Goal: Connect with others: Connect with other users

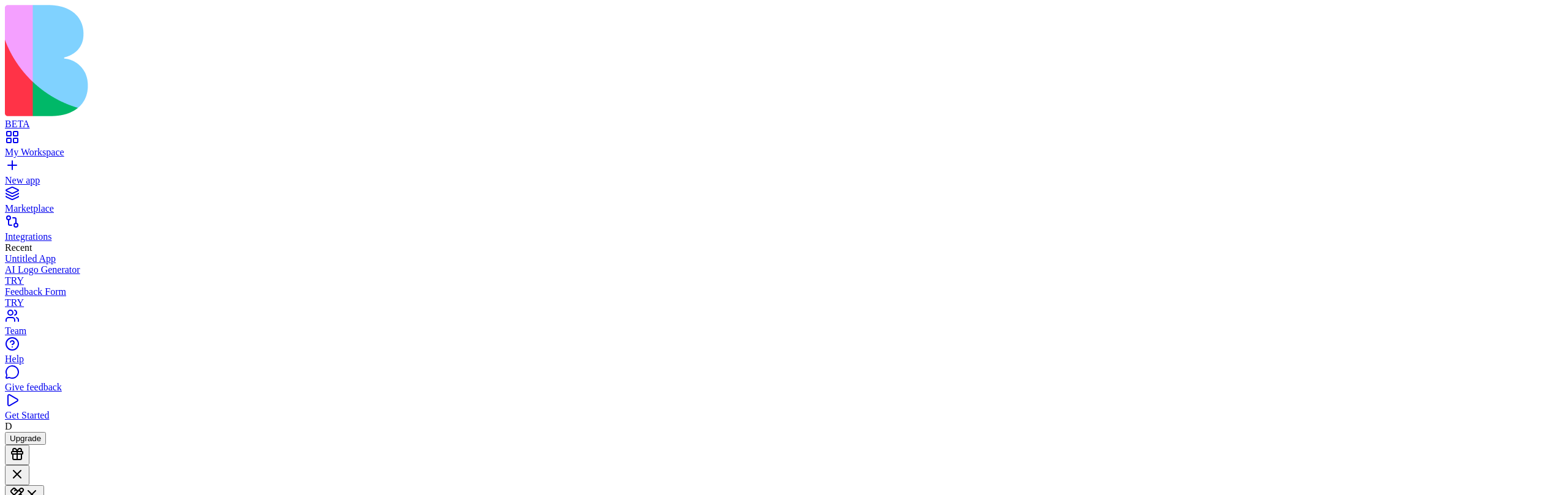
scroll to position [150, 0]
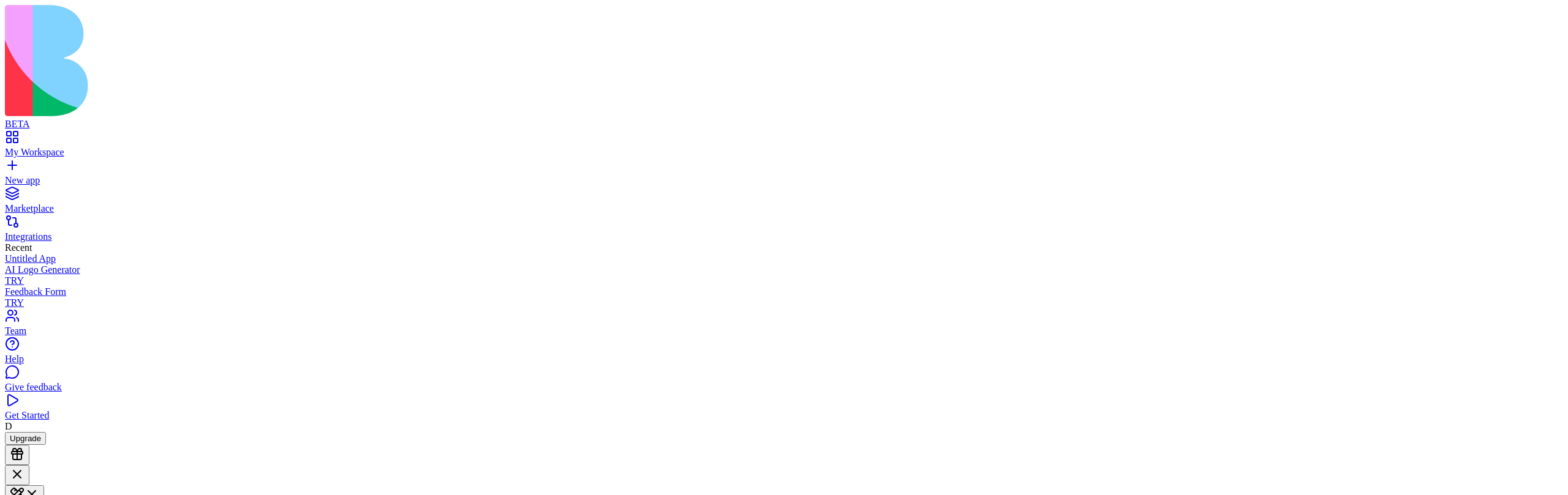
scroll to position [150, 0]
